Goal: Task Accomplishment & Management: Use online tool/utility

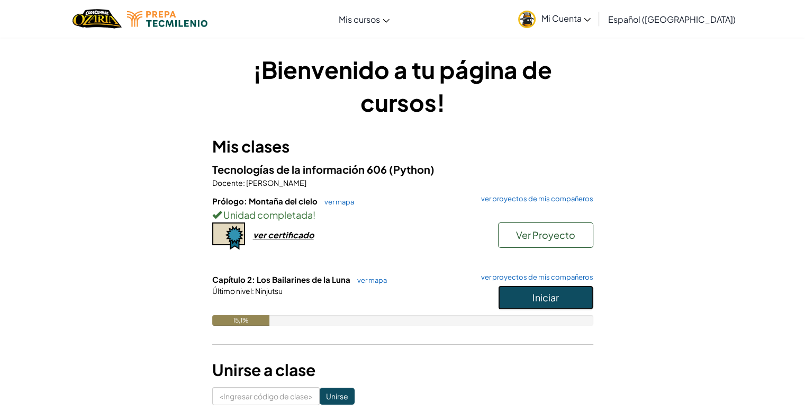
click at [512, 301] on button "Iniciar" at bounding box center [545, 297] width 95 height 24
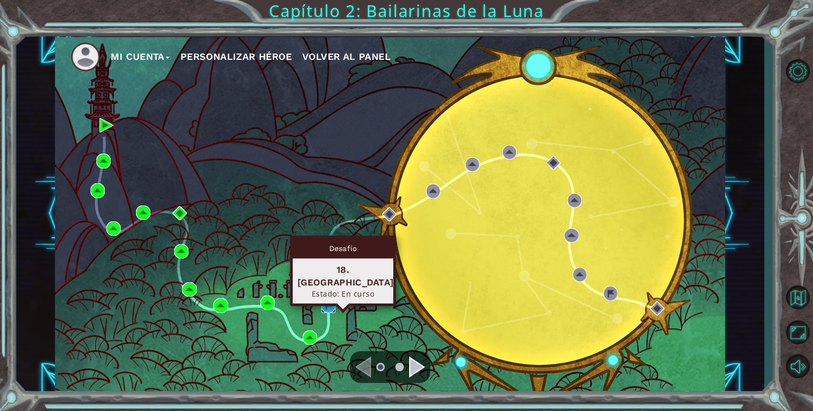
click at [326, 301] on img at bounding box center [328, 305] width 14 height 14
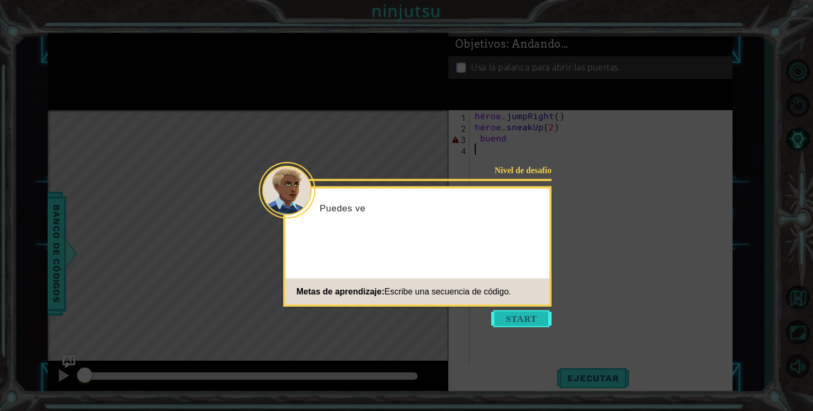
click at [502, 318] on button "Comenzar" at bounding box center [521, 318] width 60 height 17
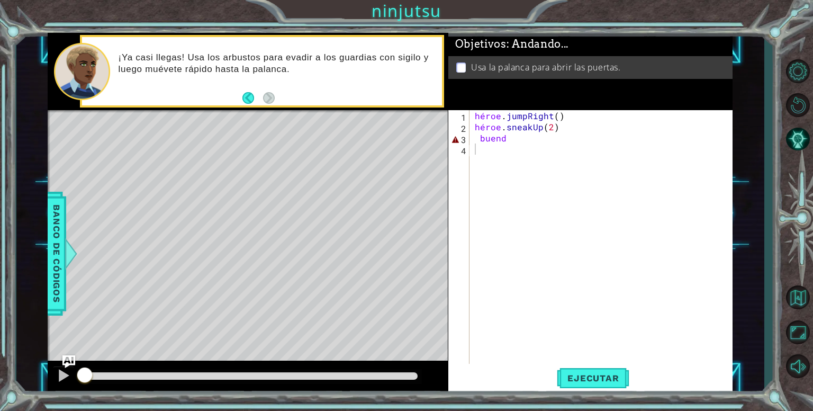
type textarea "g d"
click at [560, 139] on div "héroe . jumpRight ( ) héroe . sneakUp ( 2 ) buen d" at bounding box center [604, 249] width 262 height 278
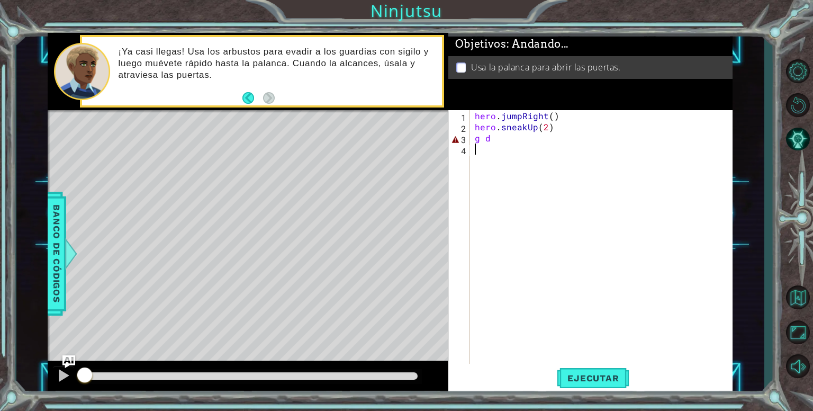
click at [512, 153] on div "hero . jumpRight ( ) hero . sneakUp ( 2 ) g d" at bounding box center [604, 249] width 262 height 278
click at [523, 142] on div "hero . jumpRight ( ) hero . sneakUp ( 2 ) g d" at bounding box center [604, 249] width 262 height 278
type textarea "g"
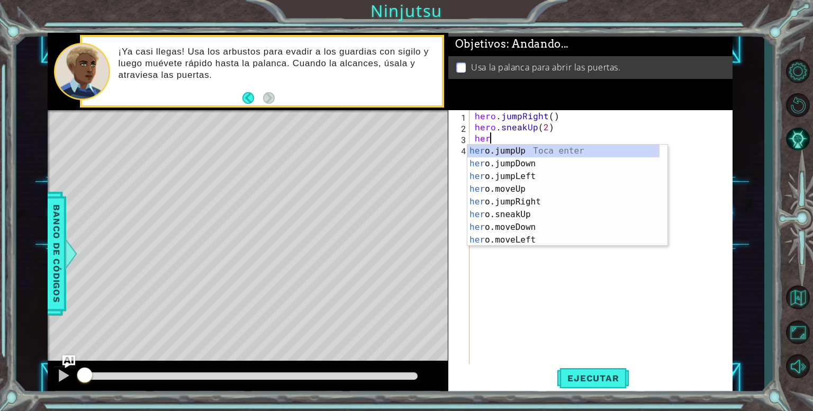
type textarea "hero"
click at [558, 266] on div "hero . jumpRight ( ) hero . sneakUp ( 2 ) hero" at bounding box center [604, 249] width 262 height 278
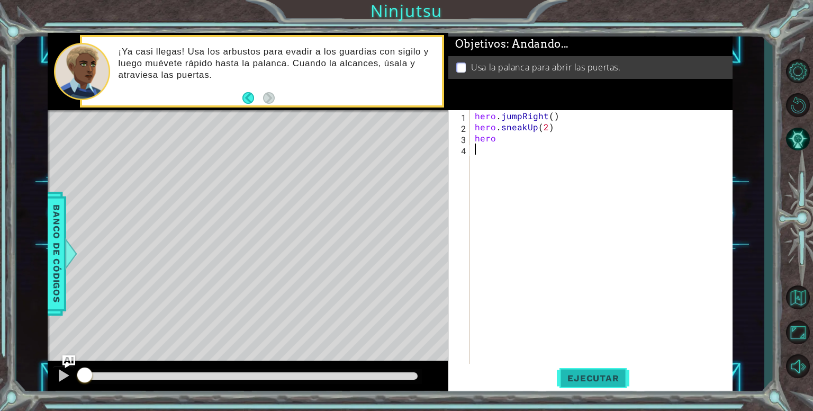
click at [598, 375] on span "Ejecutar" at bounding box center [593, 378] width 72 height 11
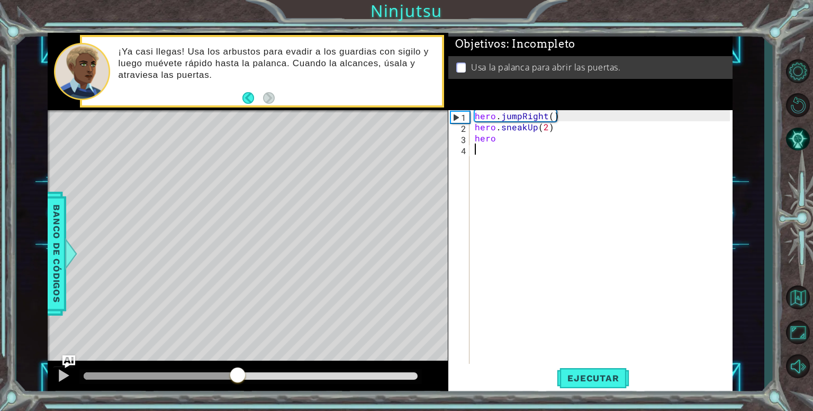
click at [237, 379] on div at bounding box center [250, 375] width 333 height 7
click at [556, 129] on div "hero . jumpRight ( ) hero . sneakUp ( 2 ) hero" at bounding box center [604, 249] width 262 height 278
click at [547, 116] on div "hero . jumpRight ( ) hero . sneakUp ( 2 ) hero" at bounding box center [604, 249] width 262 height 278
click at [519, 110] on div "Objetivos : Incompleto Usa la palanca para abrir las puertas." at bounding box center [590, 71] width 285 height 77
click at [520, 121] on div "hero . jumpRight ( ) hero . sneakUp ( 2 ) hero" at bounding box center [604, 249] width 262 height 278
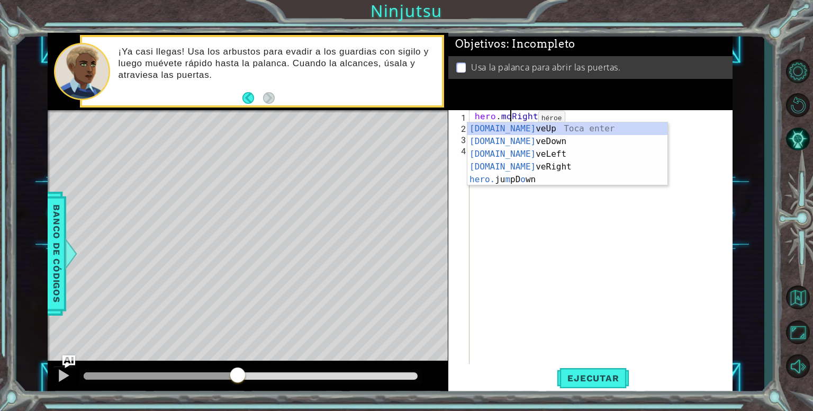
scroll to position [0, 2]
type textarea "hero.moveRight()"
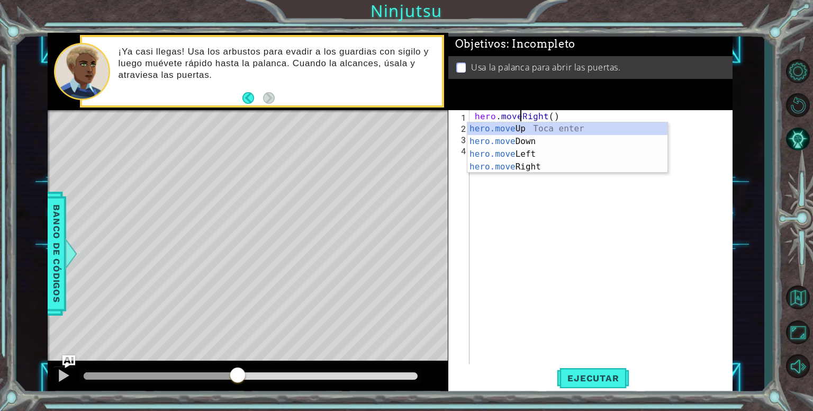
click at [516, 191] on div "hero . moveRight ( ) hero . sneakUp ( 2 ) hero" at bounding box center [604, 249] width 262 height 278
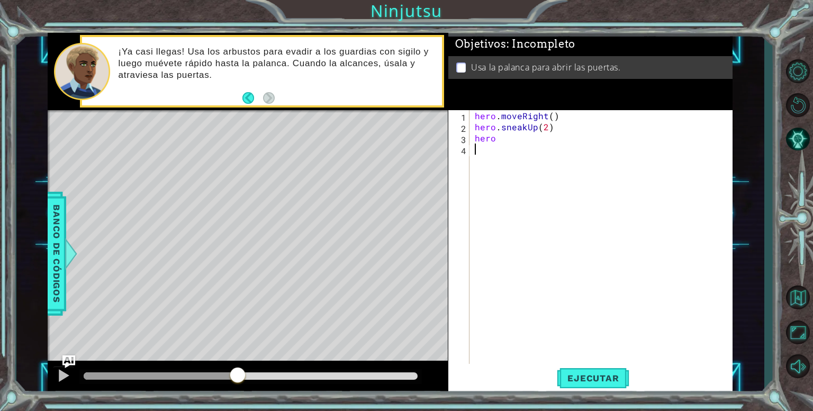
scroll to position [0, 0]
click at [524, 138] on div "hero . moveRight ( ) hero . sneakUp ( 2 ) hero" at bounding box center [604, 249] width 262 height 278
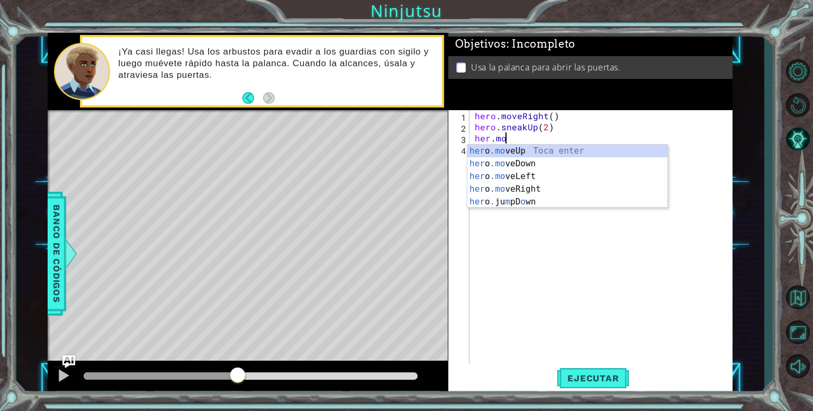
scroll to position [0, 2]
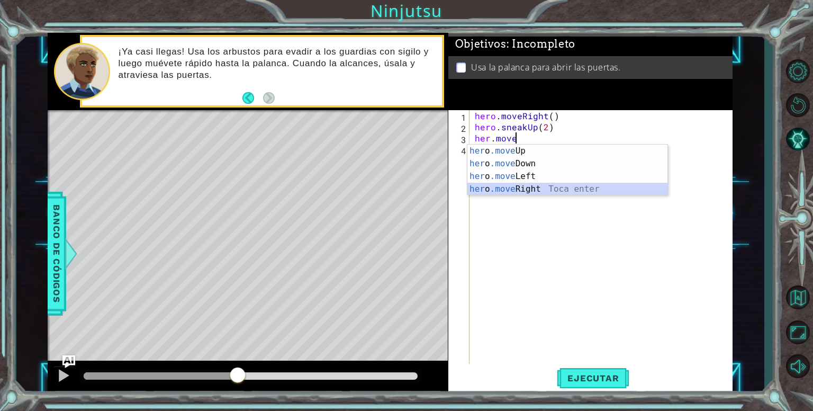
click at [560, 191] on div "her o .move Up Toca enter her o .move Down Toca enter her o .move Left Toca ent…" at bounding box center [567, 182] width 200 height 76
type textarea "hero.moveRight(1)"
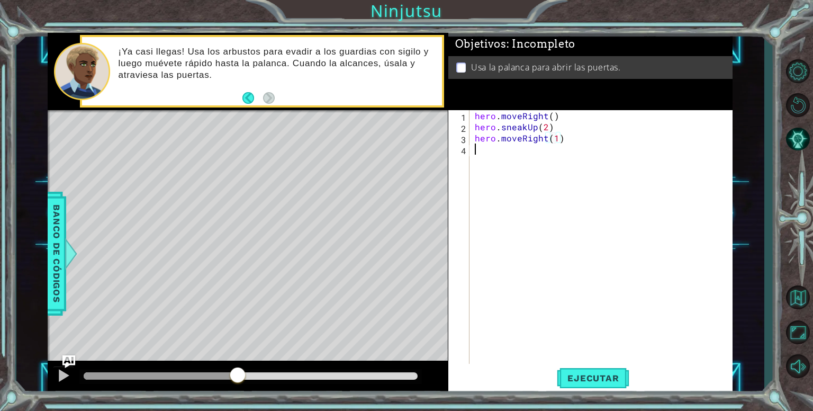
click at [567, 173] on div "hero . moveRight ( ) hero . sneakUp ( 2 ) hero . moveRight ( 1 )" at bounding box center [604, 249] width 262 height 278
click at [522, 139] on div "hero . moveRight ( ) hero . sneakUp ( 2 ) hero . moveRight ( 1 )" at bounding box center [604, 249] width 262 height 278
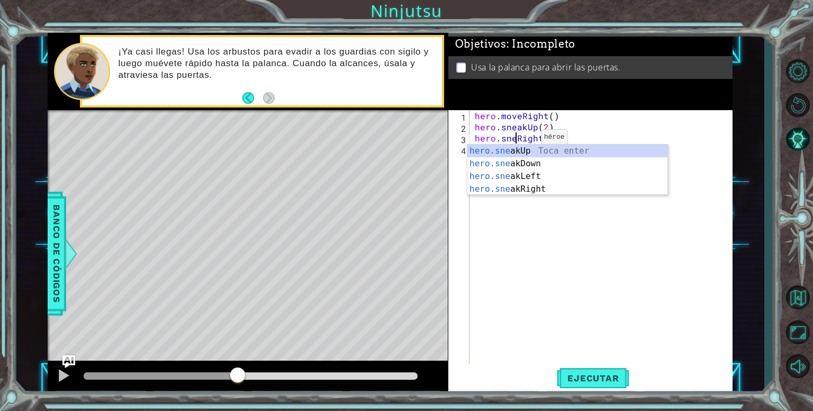
scroll to position [0, 2]
type textarea "hero.sneakRight(1)"
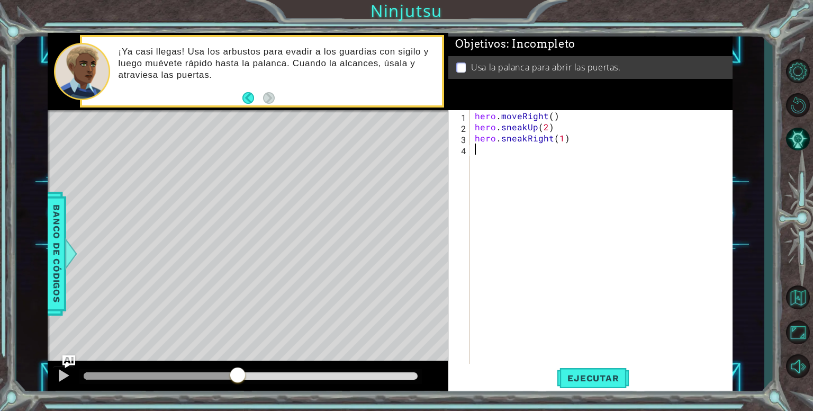
click at [515, 216] on div "hero . moveRight ( ) hero . sneakUp ( 2 ) hero . sneakRight ( 1 )" at bounding box center [604, 249] width 262 height 278
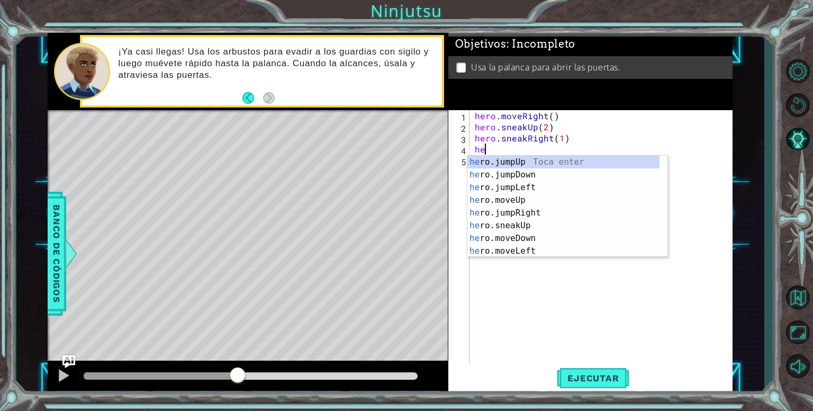
scroll to position [0, 0]
click at [508, 227] on div "her o.jumpUp Toca enter her o.jumpDown Toca enter her o.jumpLeft Toca enter her…" at bounding box center [563, 219] width 192 height 127
type textarea "hero.sneakUp(1)"
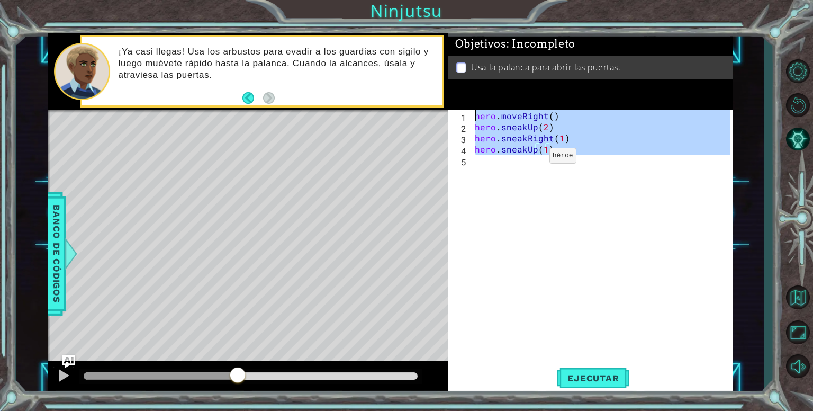
click at [531, 158] on div "hero . moveRight ( ) hero . sneakUp ( 2 ) hero . sneakRight ( 1 ) hero . sneakU…" at bounding box center [604, 249] width 262 height 278
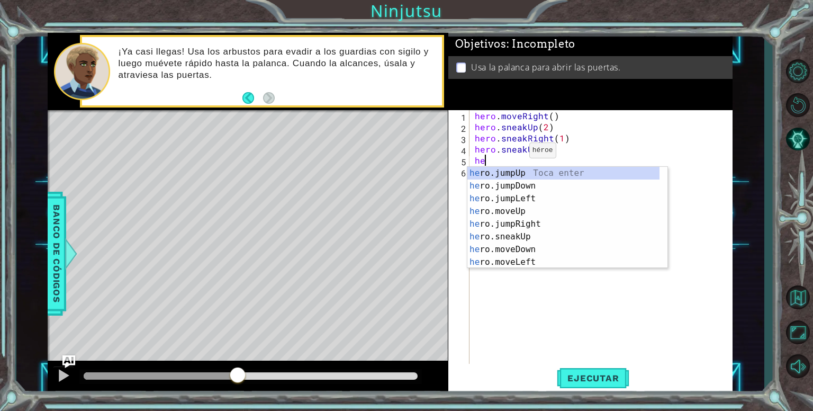
type textarea "her"
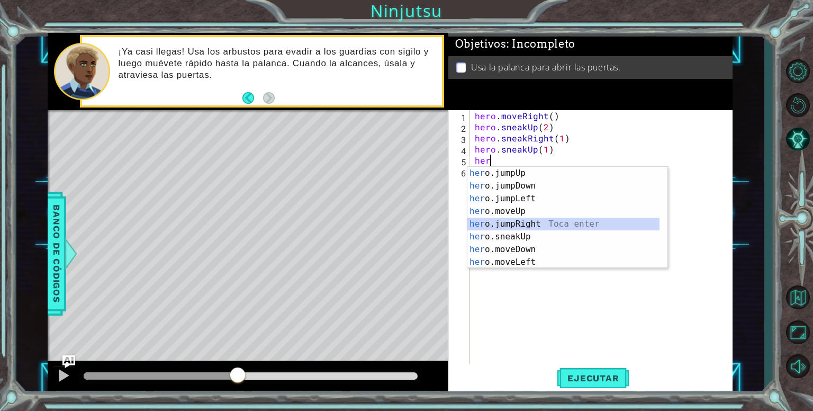
click at [517, 230] on div "her o.jumpUp Toca enter her o.jumpDown Toca enter her o.jumpLeft Toca enter her…" at bounding box center [563, 230] width 192 height 127
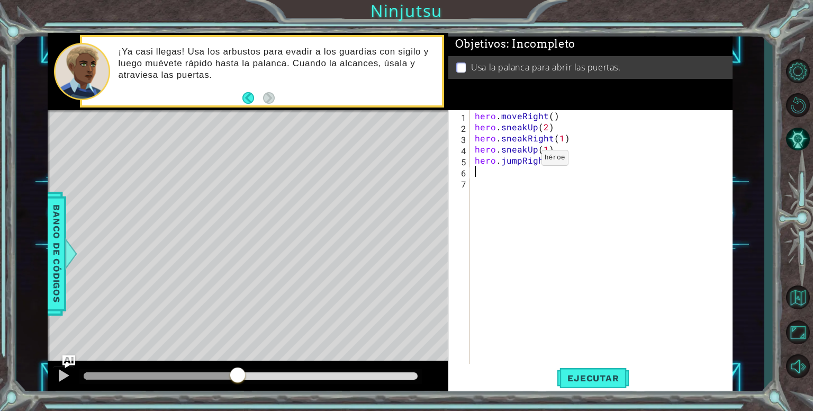
click at [523, 160] on div "hero . moveRight ( ) hero . sneakUp ( 2 ) hero . sneakRight ( 1 ) hero . sneakU…" at bounding box center [604, 249] width 262 height 278
click at [517, 159] on div "hero . moveRight ( ) hero . sneakUp ( 2 ) hero . sneakRight ( 1 ) hero . sneakU…" at bounding box center [604, 249] width 262 height 278
click at [515, 158] on div "hero . moveRight ( ) hero . sneakUp ( 2 ) hero . sneakRight ( 1 ) hero . sneakU…" at bounding box center [604, 249] width 262 height 278
click at [520, 161] on div "hero . moveRight ( ) hero . sneakUp ( 2 ) hero . sneakRight ( 1 ) hero . sneakU…" at bounding box center [604, 249] width 262 height 278
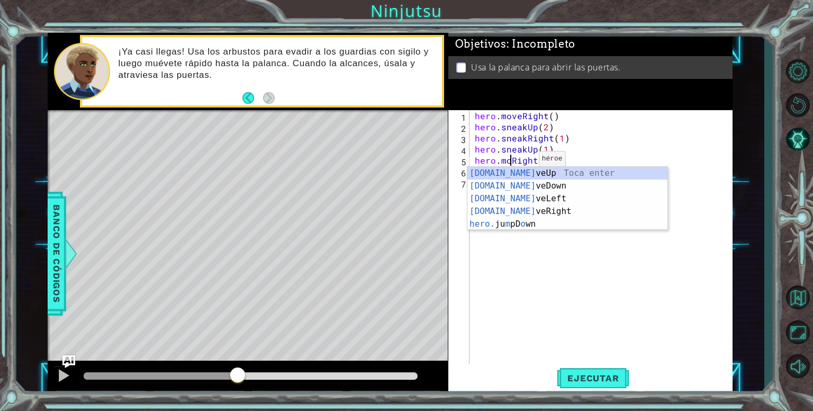
scroll to position [0, 2]
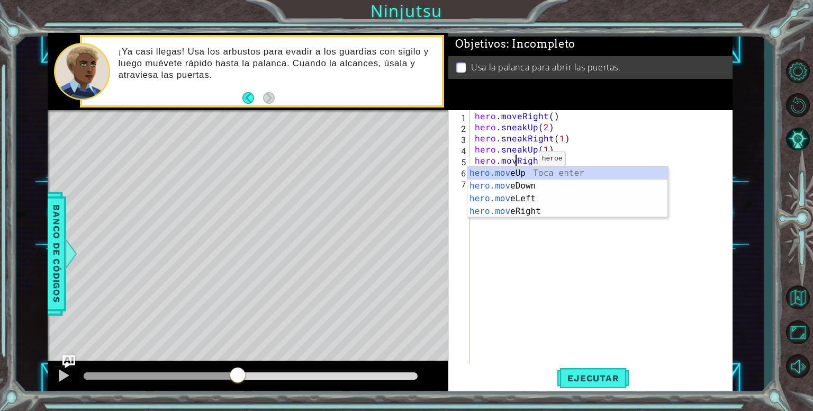
type textarea "hero.moveRight()"
click at [546, 255] on div "hero . moveRight ( ) hero . sneakUp ( 2 ) hero . sneakRight ( 1 ) hero . sneakU…" at bounding box center [604, 249] width 262 height 278
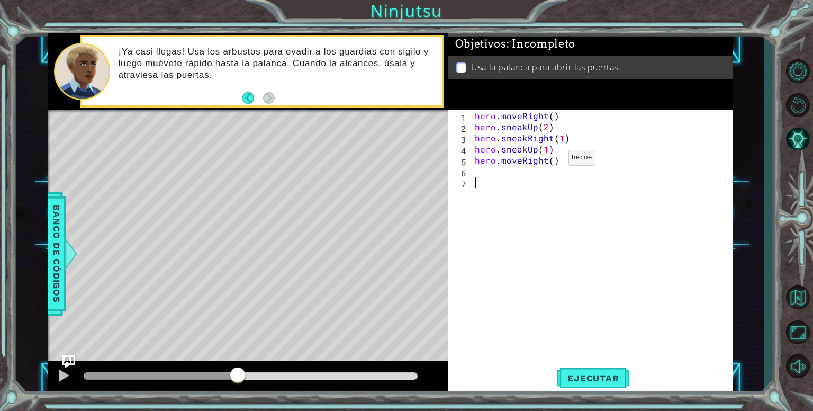
click at [549, 160] on div "hero . moveRight ( ) hero . sneakUp ( 2 ) hero . sneakRight ( 1 ) hero . sneakU…" at bounding box center [604, 249] width 262 height 278
type textarea "hero.moveRight(2)"
click at [515, 174] on div "hero . moveRight ( ) hero . sneakUp ( 2 ) hero . sneakRight ( 1 ) hero . sneakU…" at bounding box center [604, 249] width 262 height 278
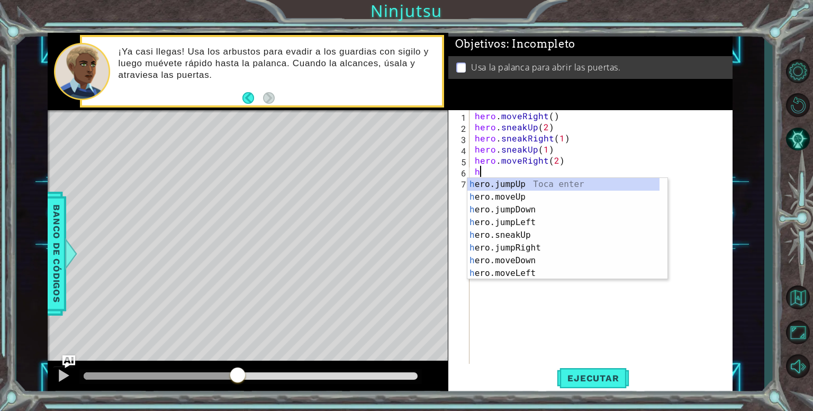
type textarea "her"
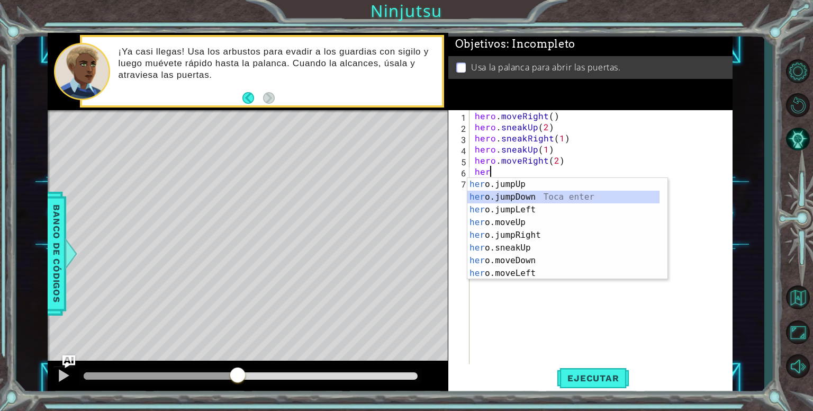
click at [510, 201] on div "her o.jumpUp Toca enter her o.jumpDown Toca enter her o.jumpLeft Toca enter her…" at bounding box center [563, 241] width 192 height 127
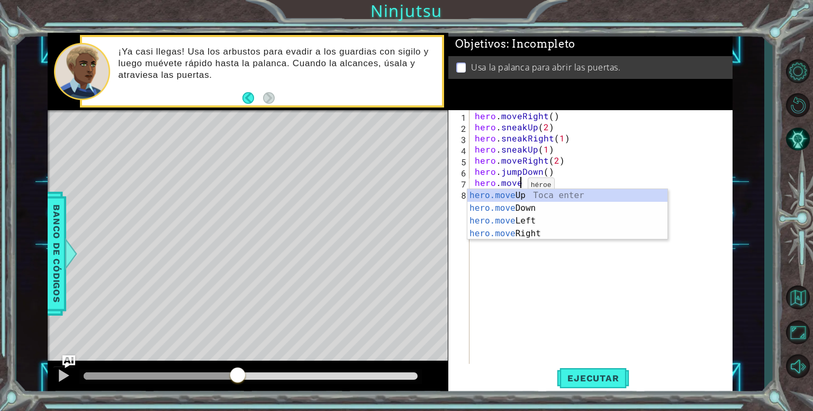
scroll to position [0, 2]
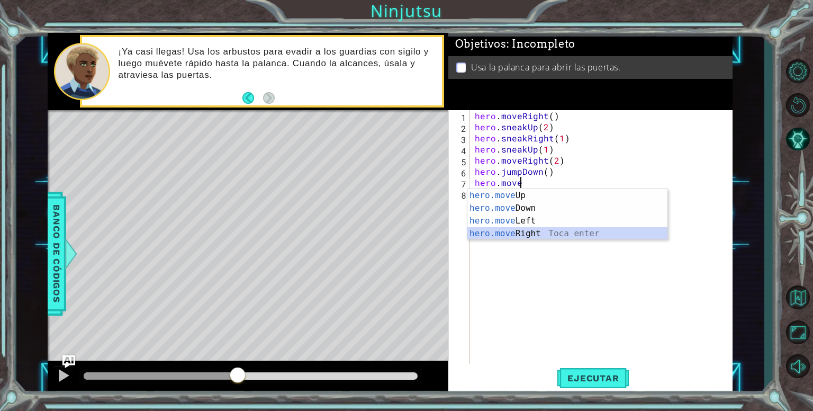
click at [508, 232] on div "hero.move Up Toca enter hero.move Down Toca enter hero.move Left Toca enter her…" at bounding box center [567, 227] width 200 height 76
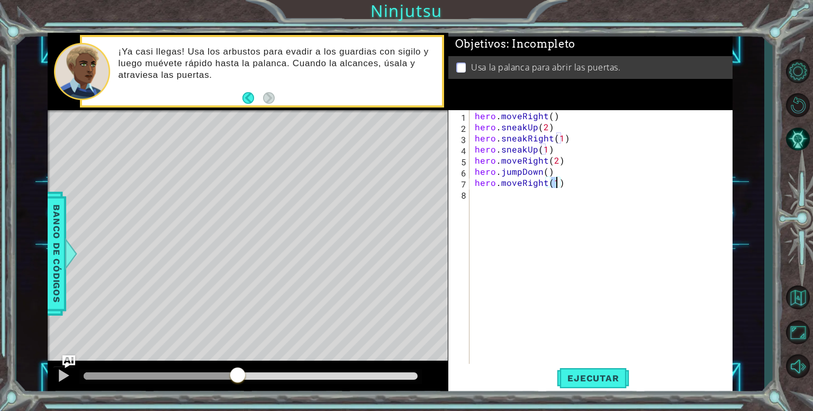
type textarea "hero.moveRight(2)"
click at [547, 190] on div "hero . moveRight ( ) hero . sneakUp ( 2 ) hero . sneakRight ( 1 ) hero . sneakU…" at bounding box center [604, 249] width 262 height 278
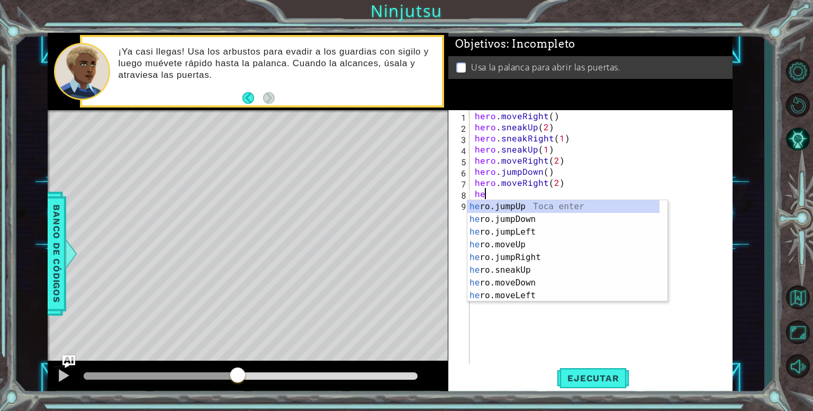
scroll to position [0, 0]
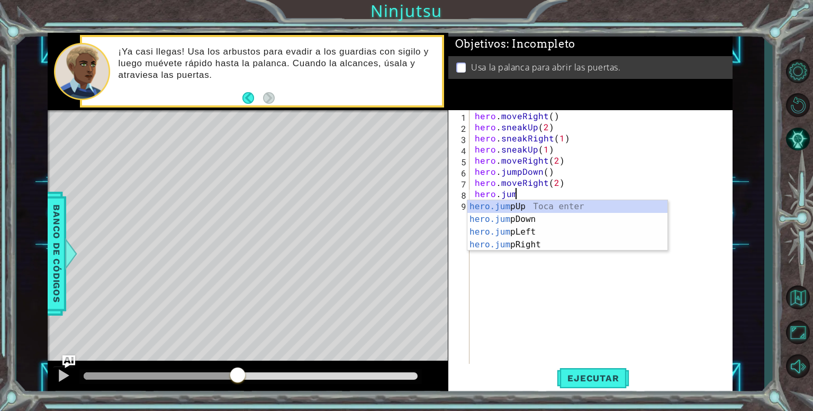
type textarea "hero.jump"
click at [549, 212] on div "hero.jump Up Toca enter hero.jump Down Toca enter hero.jump Left Toca enter her…" at bounding box center [567, 238] width 200 height 76
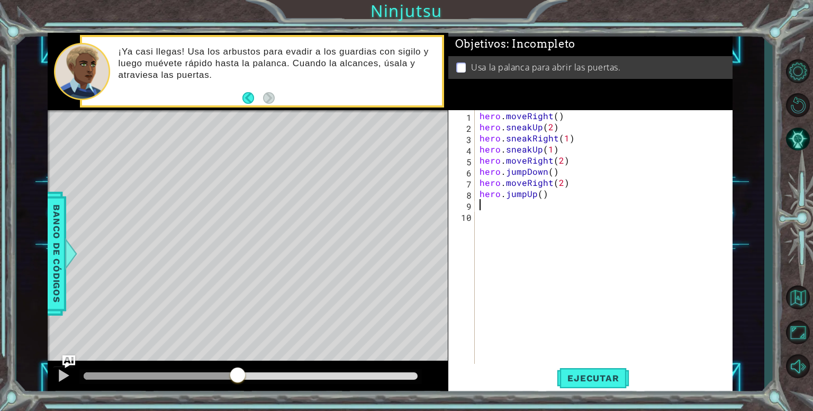
scroll to position [0, 0]
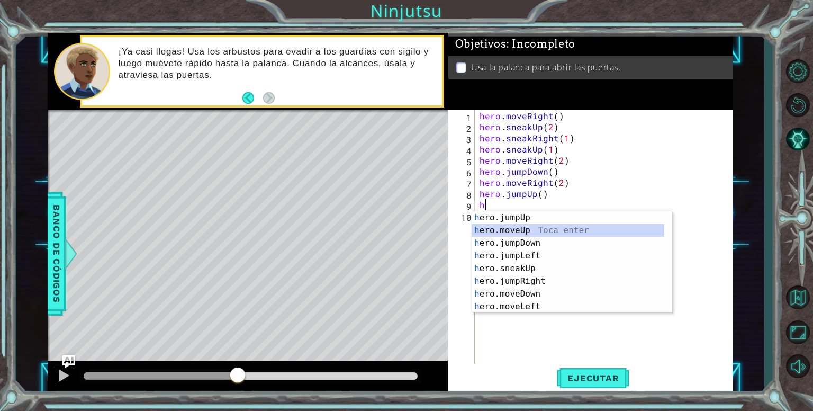
click at [533, 231] on div "h ero.jumpUp Toca enter h ero.moveUp Toca enter h ero.jumpDown Toca enter h ero…" at bounding box center [568, 274] width 192 height 127
type textarea "hero.moveUp(1)"
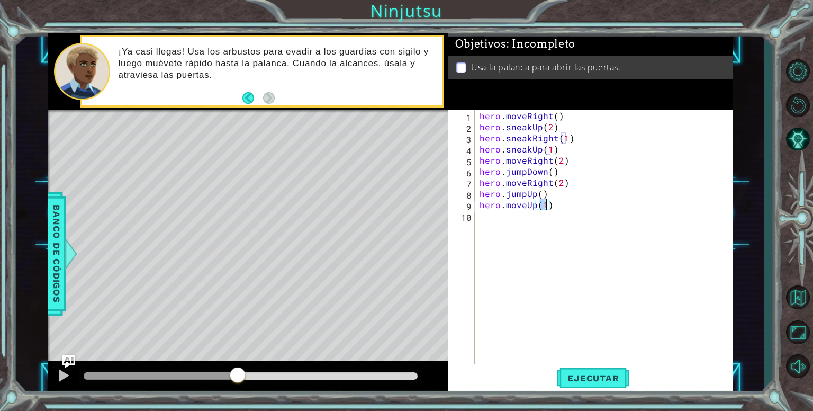
click at [533, 231] on div "hero . moveRight ( ) hero . sneakUp ( 2 ) hero . sneakRight ( 1 ) hero . sneakU…" at bounding box center [606, 249] width 258 height 278
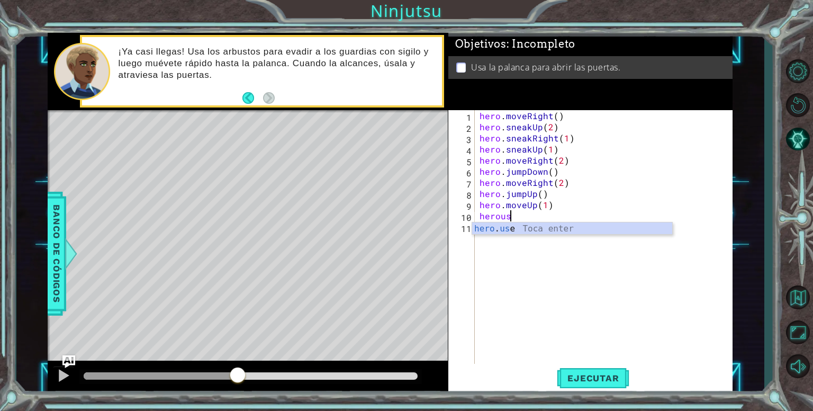
scroll to position [0, 2]
click at [533, 231] on div "hero . use Toca enter" at bounding box center [572, 241] width 200 height 38
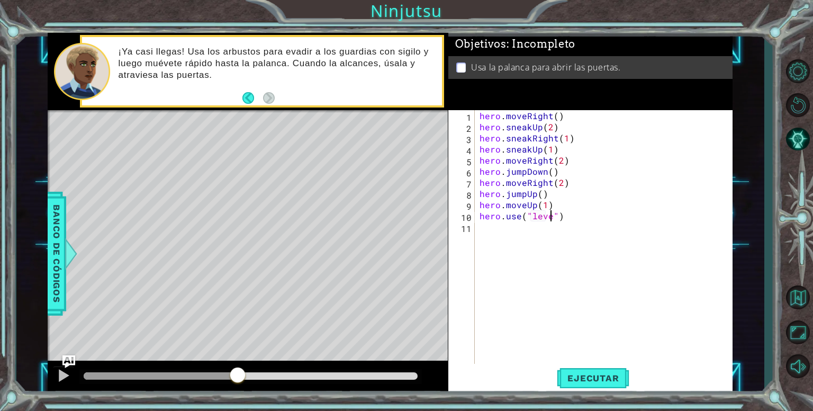
type textarea "hero.use("lever")"
click at [576, 375] on span "Ejecutar" at bounding box center [593, 378] width 72 height 11
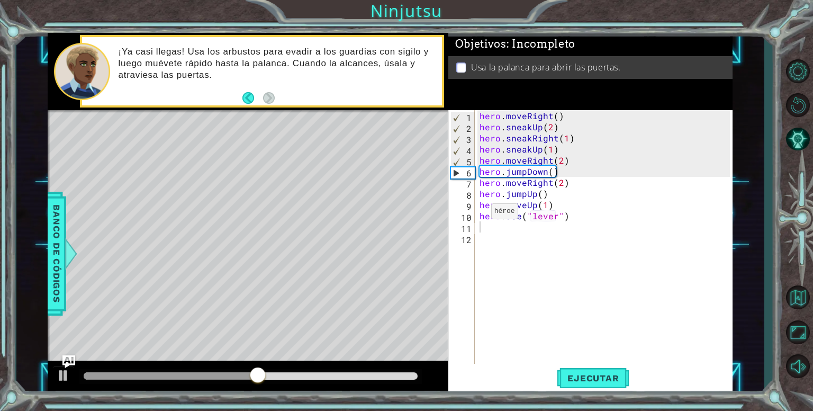
click at [223, 391] on div at bounding box center [248, 377] width 400 height 34
click at [231, 379] on div at bounding box center [173, 375] width 179 height 7
click at [201, 367] on div at bounding box center [248, 377] width 400 height 34
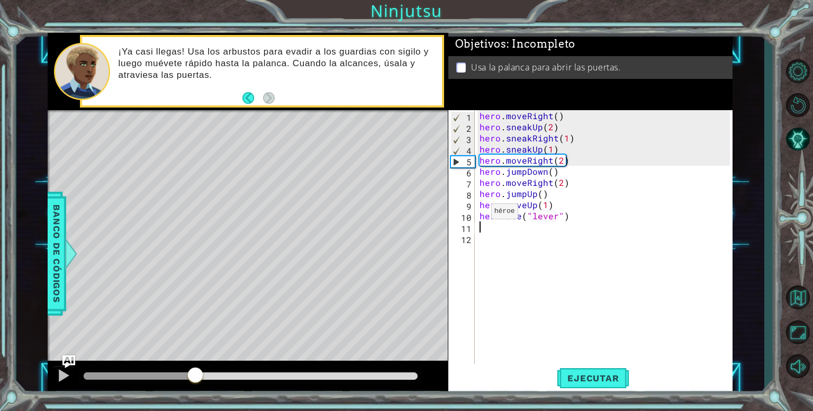
click at [195, 373] on div at bounding box center [140, 375] width 112 height 7
click at [63, 373] on div at bounding box center [64, 375] width 14 height 14
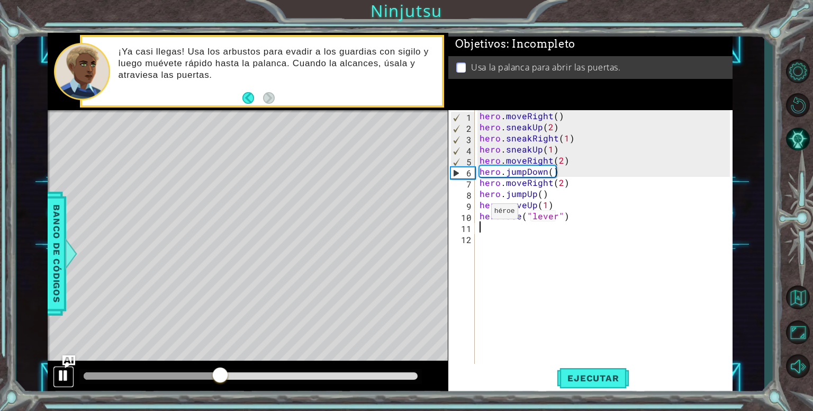
click at [63, 373] on div at bounding box center [64, 375] width 14 height 14
click at [592, 168] on div "hero . moveRight ( ) hero . sneakUp ( 2 ) hero . sneakRight ( 1 ) hero . sneakU…" at bounding box center [606, 249] width 258 height 278
click at [585, 161] on div "hero . moveRight ( ) hero . sneakUp ( 2 ) hero . sneakRight ( 1 ) hero . sneakU…" at bounding box center [606, 249] width 258 height 278
type textarea "hero.moveRight(2)"
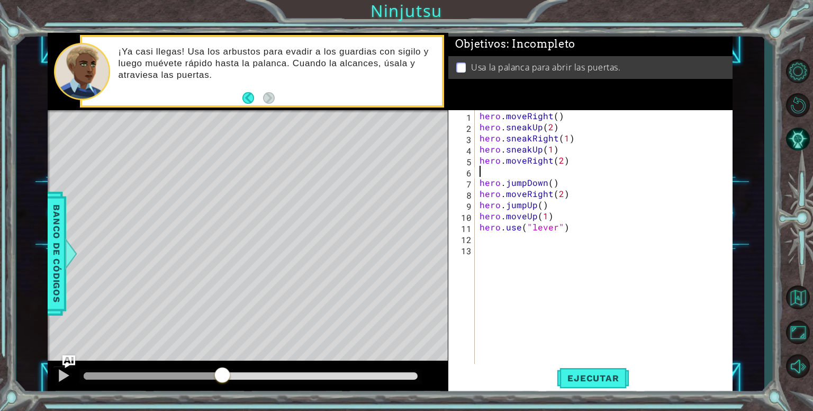
type textarea "h"
type textarea "hero.moveRight(2)"
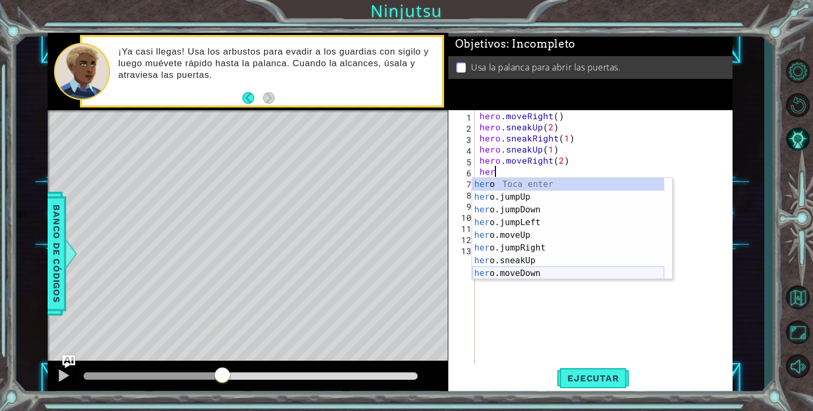
click at [528, 276] on div "her o Toca enter her o.jumpUp Toca enter her o.jumpDown Toca enter her o.jumpLe…" at bounding box center [568, 241] width 192 height 127
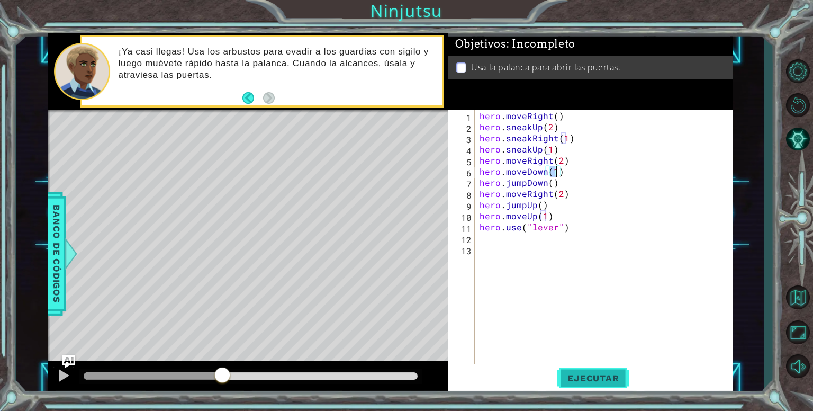
type textarea "hero.moveDown(1)"
click at [586, 387] on button "Ejecutar" at bounding box center [593, 378] width 72 height 29
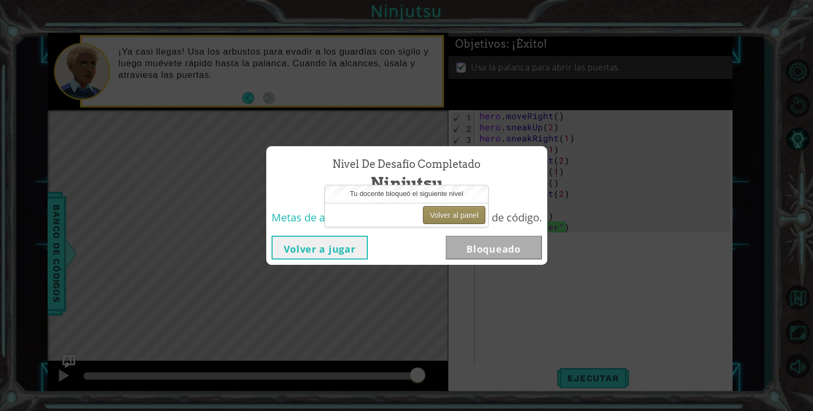
click at [434, 214] on button "Volver al panel" at bounding box center [454, 215] width 62 height 18
click at [449, 210] on button "Volver al panel" at bounding box center [454, 215] width 62 height 18
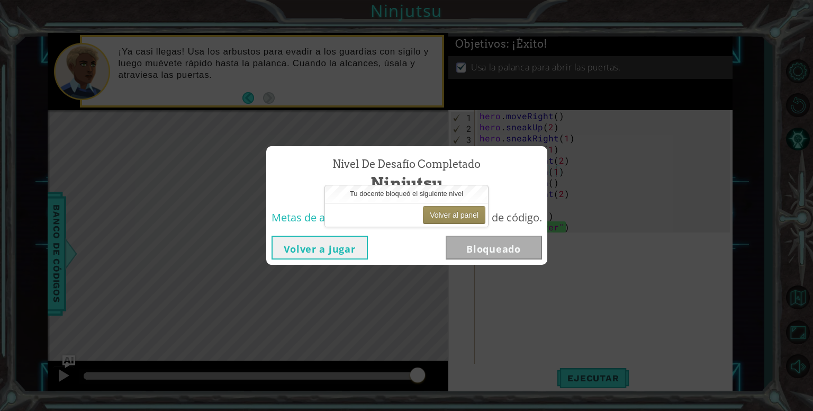
click at [347, 268] on div "Nivel de desafío Completado Ninjutsu Metas de aprendizaje: Escribe una secuenci…" at bounding box center [406, 205] width 813 height 411
drag, startPoint x: 345, startPoint y: 267, endPoint x: 339, endPoint y: 263, distance: 7.6
click at [339, 263] on div "Nivel de desafío Completado Ninjutsu Metas de aprendizaje: Escribe una secuenci…" at bounding box center [406, 205] width 813 height 411
click at [338, 260] on div "Volver a jugar Bloqueado" at bounding box center [406, 247] width 281 height 34
click at [334, 255] on button "Volver a jugar" at bounding box center [319, 247] width 96 height 24
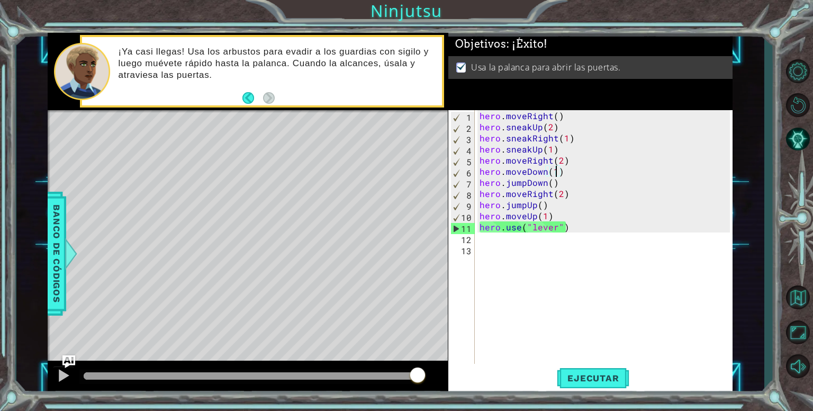
click at [379, 15] on div "1 ההההההההההההההההההההההההההההההההההההההההההההההההההההההההההההההההההההההההההההה…" at bounding box center [406, 205] width 813 height 411
drag, startPoint x: 203, startPoint y: 139, endPoint x: 421, endPoint y: 190, distance: 224.0
click at [421, 190] on div "Level Map" at bounding box center [292, 266] width 489 height 312
click at [800, 296] on button "Volver al mapa" at bounding box center [797, 296] width 31 height 31
